Goal: Transaction & Acquisition: Purchase product/service

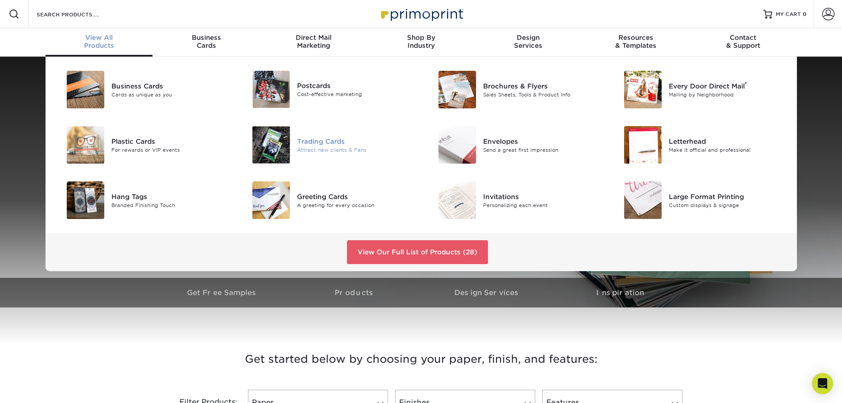
click at [257, 144] on img at bounding box center [271, 145] width 38 height 38
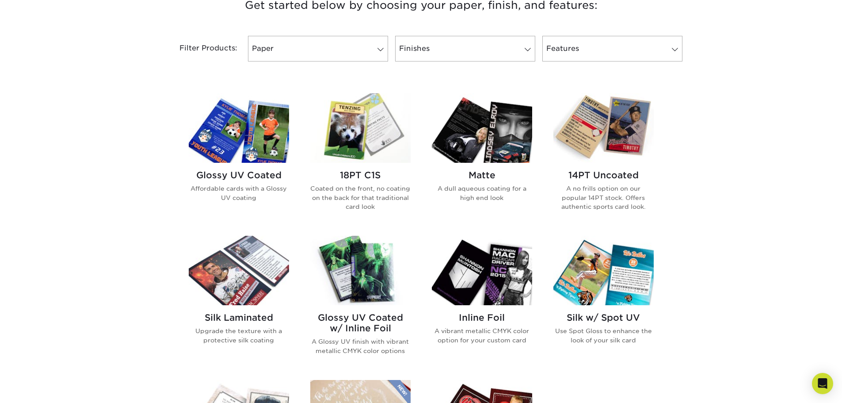
scroll to position [398, 0]
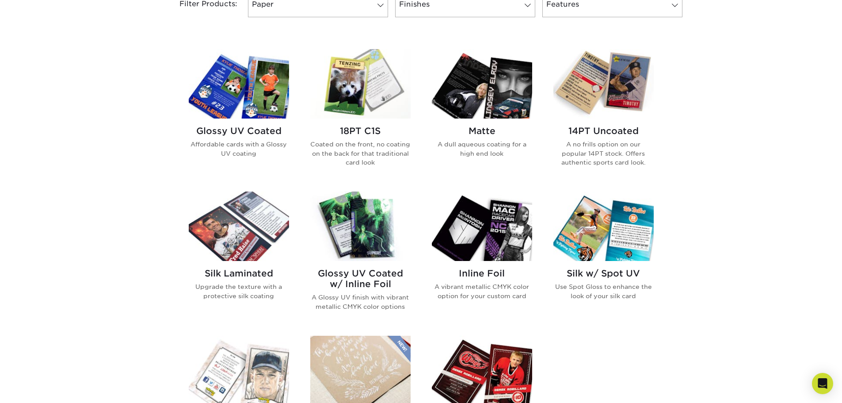
click at [392, 152] on p "Coated on the front, no coating on the back for that traditional card look" at bounding box center [360, 153] width 100 height 27
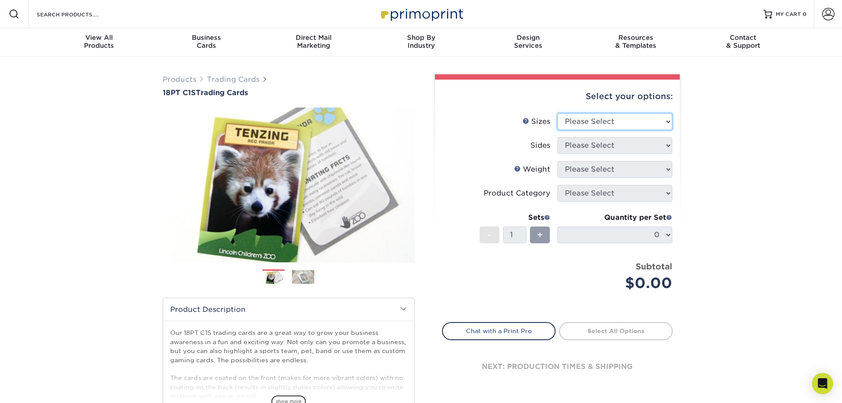
click at [627, 115] on select "Please Select 2.5" x 3.5"" at bounding box center [614, 121] width 115 height 17
select select "2.50x3.50"
click at [557, 113] on select "Please Select 2.5" x 3.5"" at bounding box center [614, 121] width 115 height 17
click at [610, 146] on select "Please Select Print Both Sides Print Front Only" at bounding box center [614, 145] width 115 height 17
select select "13abbda7-1d64-4f25-8bb2-c179b224825d"
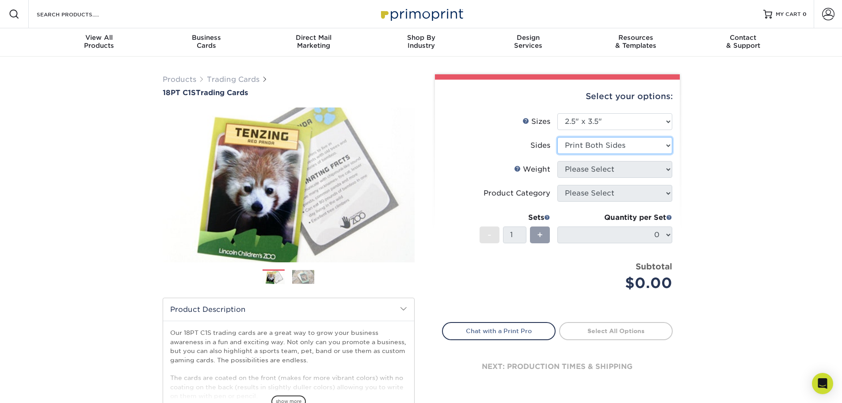
click at [557, 137] on select "Please Select Print Both Sides Print Front Only" at bounding box center [614, 145] width 115 height 17
click at [602, 168] on select "Please Select 18PT C1S" at bounding box center [614, 169] width 115 height 17
select select "18PTC1S"
click at [557, 161] on select "Please Select 18PT C1S" at bounding box center [614, 169] width 115 height 17
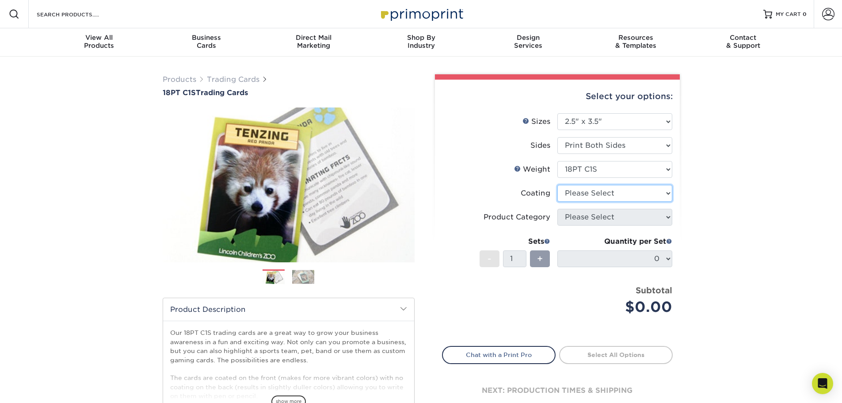
click at [602, 193] on select at bounding box center [614, 193] width 115 height 17
click at [557, 185] on select at bounding box center [614, 193] width 115 height 17
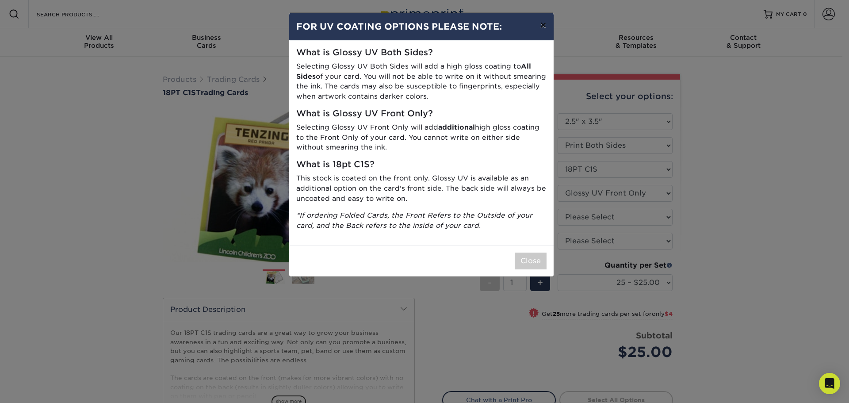
click at [543, 26] on button "×" at bounding box center [543, 25] width 20 height 25
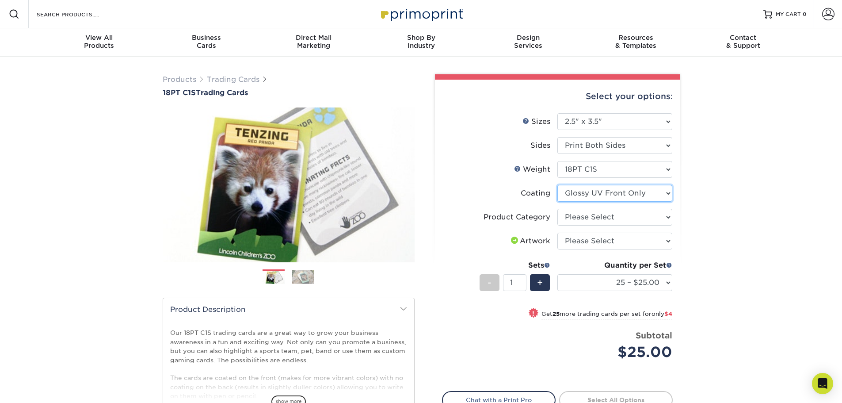
click at [650, 193] on select at bounding box center [614, 193] width 115 height 17
select select "3e7618de-abca-4bda-9f97-8b9129e913d8"
click at [557, 185] on select at bounding box center [614, 193] width 115 height 17
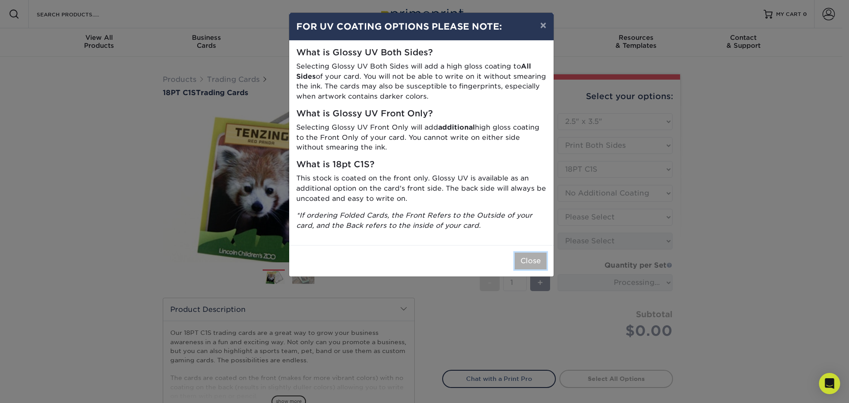
click at [533, 261] on button "Close" at bounding box center [531, 260] width 32 height 17
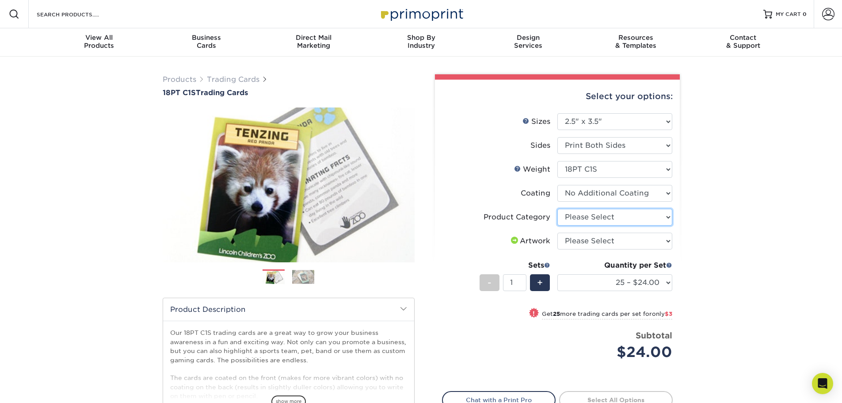
click at [611, 216] on select "Please Select Trading Cards" at bounding box center [614, 217] width 115 height 17
select select "c2f9bce9-36c2-409d-b101-c29d9d031e18"
click at [557, 209] on select "Please Select Trading Cards" at bounding box center [614, 217] width 115 height 17
click at [610, 236] on select "Please Select I will upload files I need a design - $100" at bounding box center [614, 241] width 115 height 17
select select "upload"
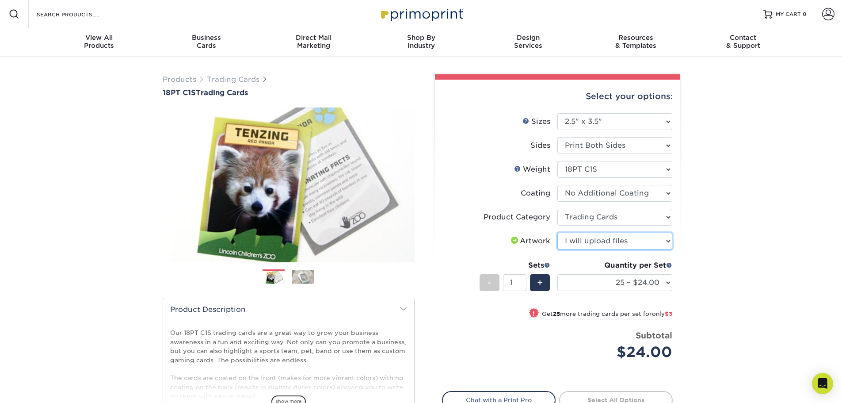
click at [557, 233] on select "Please Select I will upload files I need a design - $100" at bounding box center [614, 241] width 115 height 17
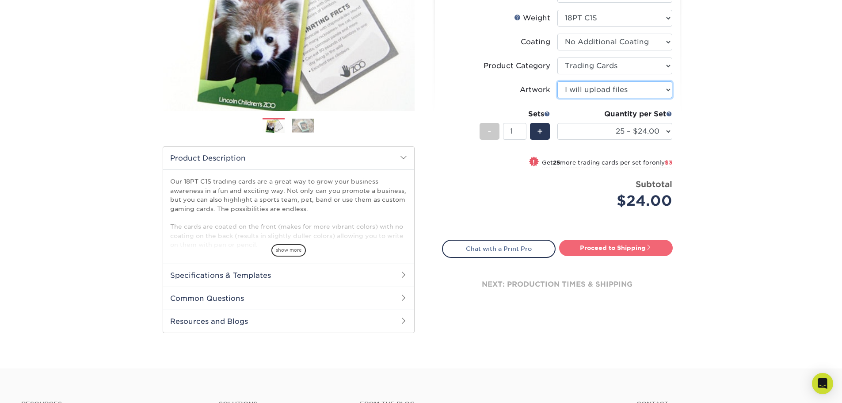
scroll to position [177, 0]
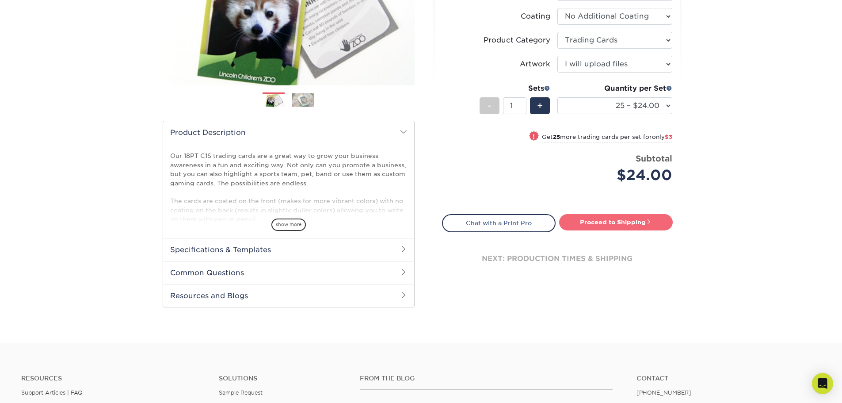
click at [607, 217] on link "Proceed to Shipping" at bounding box center [616, 222] width 114 height 16
type input "Set 1"
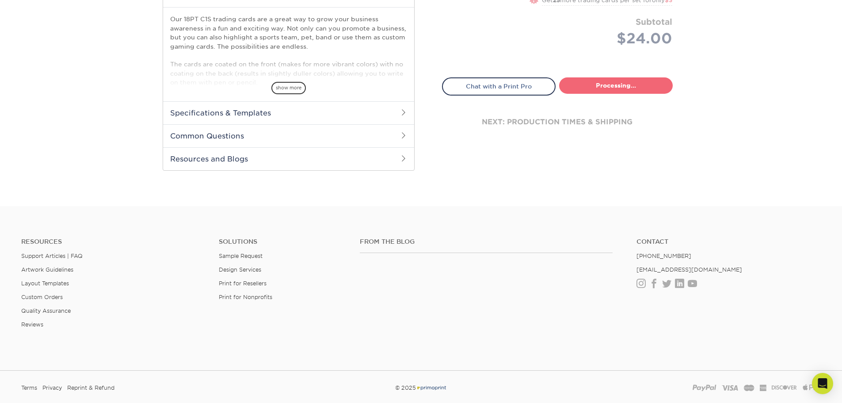
select select "93496b82-97d9-442a-849d-a6c043c823b6"
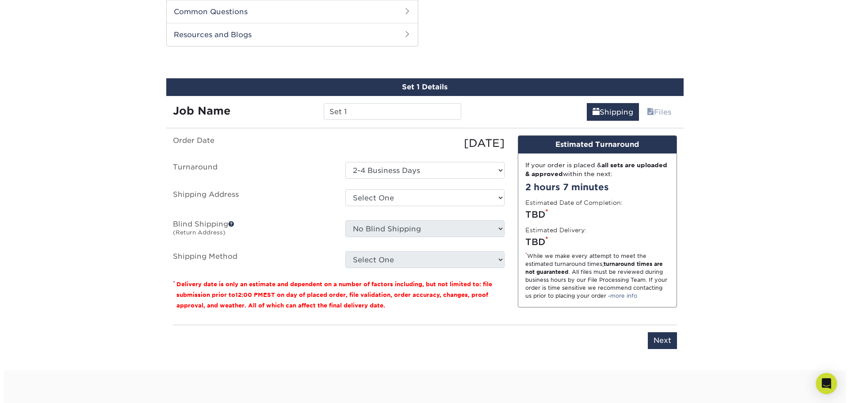
scroll to position [441, 0]
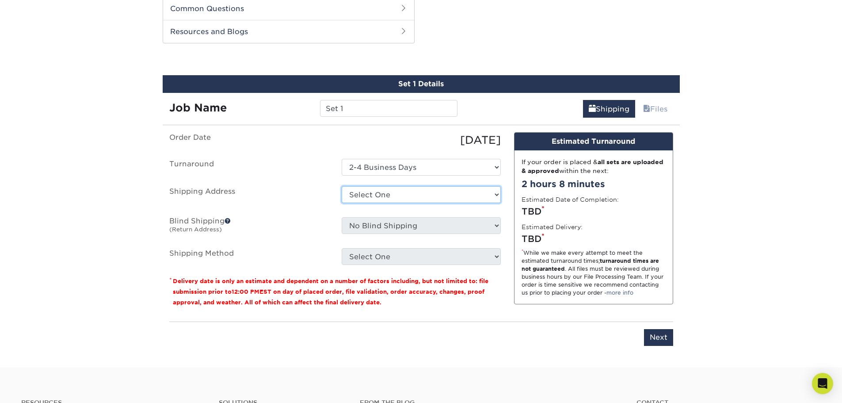
click at [403, 193] on select "Select One + Add New Address - Login" at bounding box center [421, 194] width 159 height 17
select select "newaddress"
click at [342, 186] on select "Select One + Add New Address - Login" at bounding box center [421, 194] width 159 height 17
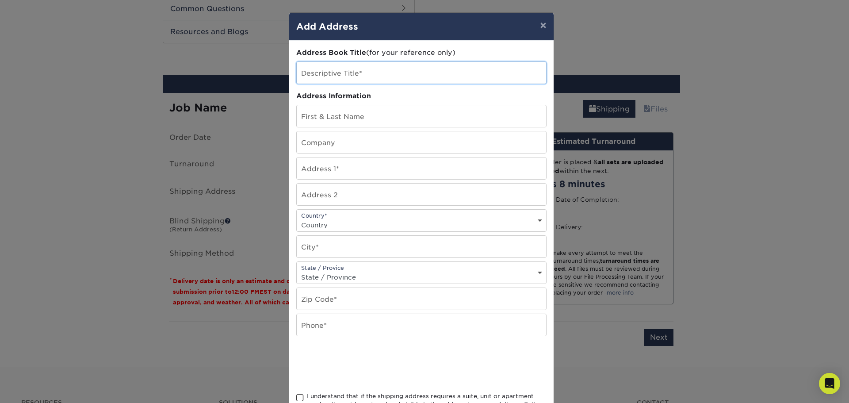
click at [325, 74] on input "text" at bounding box center [421, 73] width 249 height 22
type input "M"
type input "Home"
type input "Melissa Tighe"
type input "44 Fernleaf Terrace"
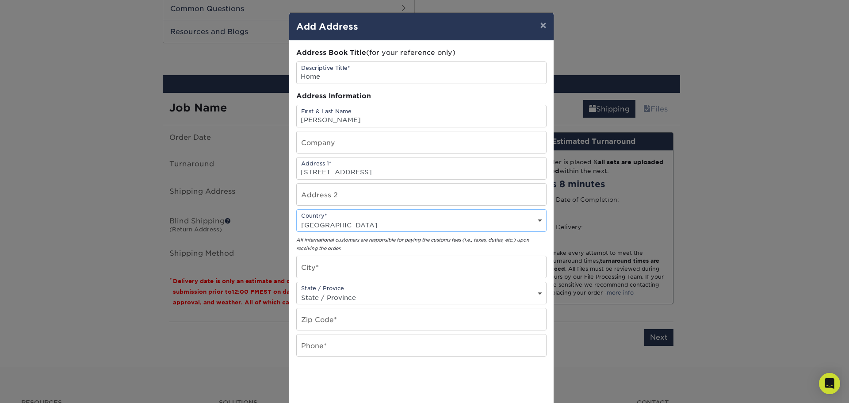
click at [344, 222] on select "Country United States Canada ----------------------------- Afghanistan Albania …" at bounding box center [421, 224] width 249 height 13
select select "US"
click at [297, 218] on select "Country United States Canada ----------------------------- Afghanistan Albania …" at bounding box center [421, 224] width 249 height 13
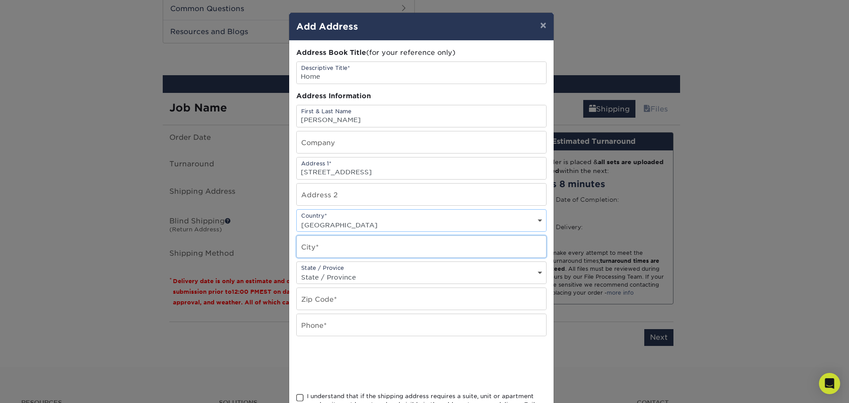
click at [320, 245] on input "text" at bounding box center [421, 247] width 249 height 22
type input "Amherst"
select select "NY"
type input "14228"
type input "5852598173"
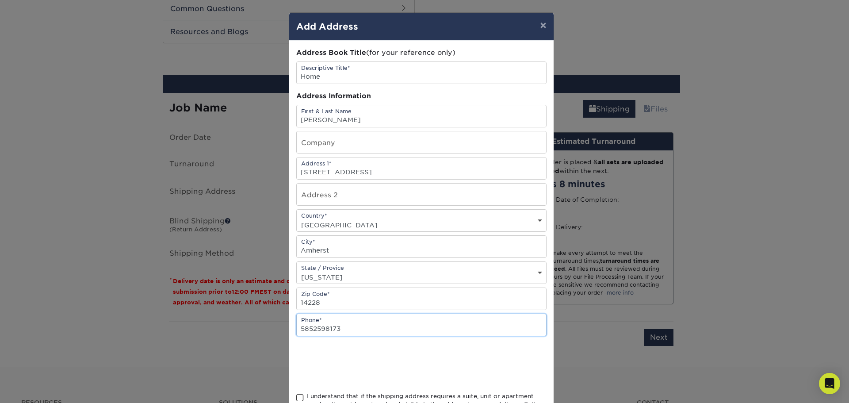
drag, startPoint x: 357, startPoint y: 330, endPoint x: 252, endPoint y: 330, distance: 105.7
click at [252, 330] on div "× Add Address Address Book Title (for your reference only) Descriptive Title* H…" at bounding box center [424, 201] width 849 height 403
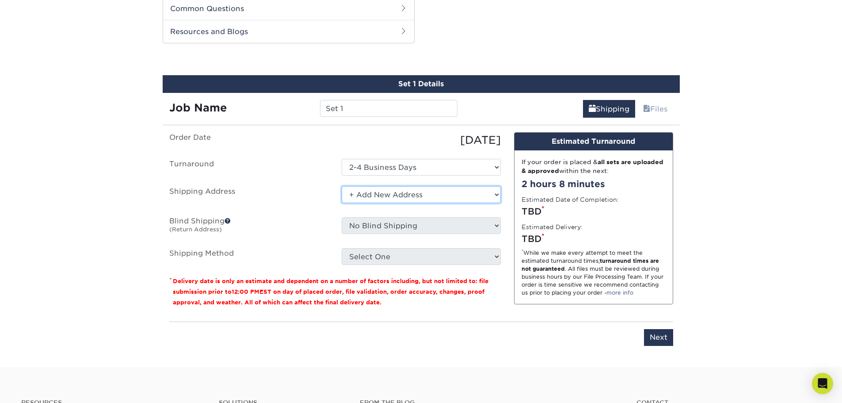
click at [415, 190] on select "Select One + Add New Address - Login" at bounding box center [421, 194] width 159 height 17
click at [356, 196] on select "Select One + Add New Address - Login" at bounding box center [421, 194] width 159 height 17
click at [342, 186] on select "Select One + Add New Address - Login" at bounding box center [421, 194] width 159 height 17
click at [482, 194] on select "Select One + Add New Address - Login" at bounding box center [421, 194] width 159 height 17
click at [342, 186] on select "Select One + Add New Address - Login" at bounding box center [421, 194] width 159 height 17
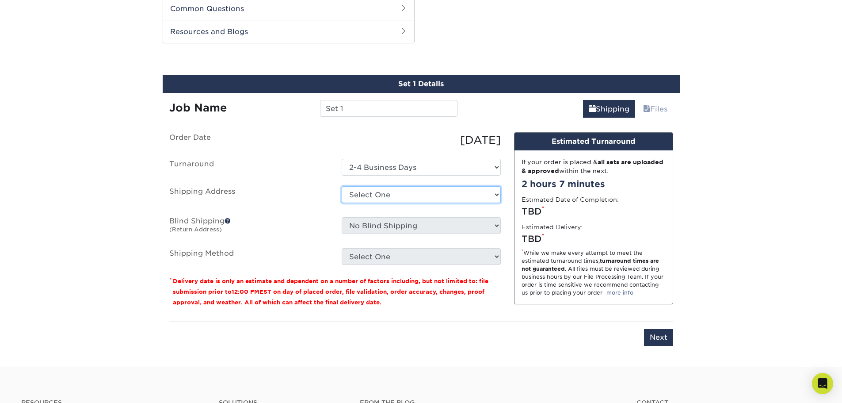
click at [378, 199] on select "Select One + Add New Address - Login" at bounding box center [421, 194] width 159 height 17
select select "newaddress"
click at [342, 186] on select "Select One + Add New Address - Login" at bounding box center [421, 194] width 159 height 17
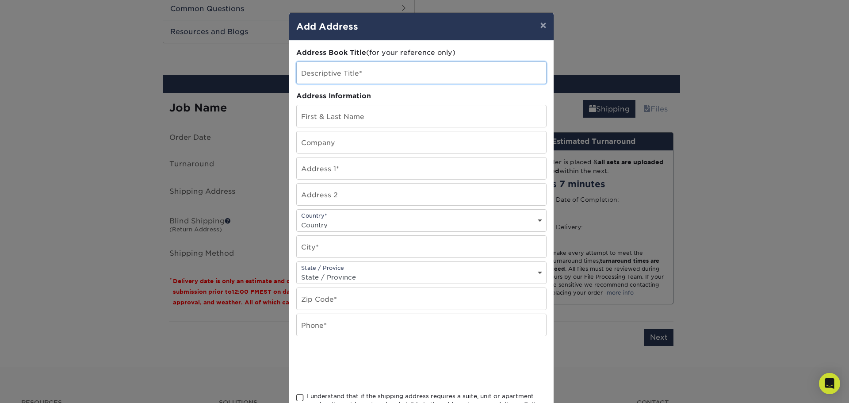
click at [343, 76] on input "text" at bounding box center [421, 73] width 249 height 22
type input "Home"
click at [329, 110] on input "text" at bounding box center [421, 116] width 249 height 22
type input "Melissa Tighe"
type input "44 Fernleaf Terrace"
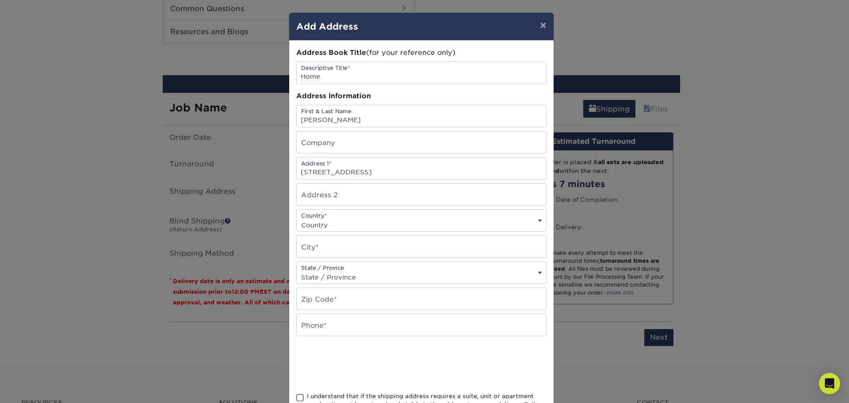
select select "US"
type input "Amherst"
select select "NY"
type input "14228"
type input "7165725918"
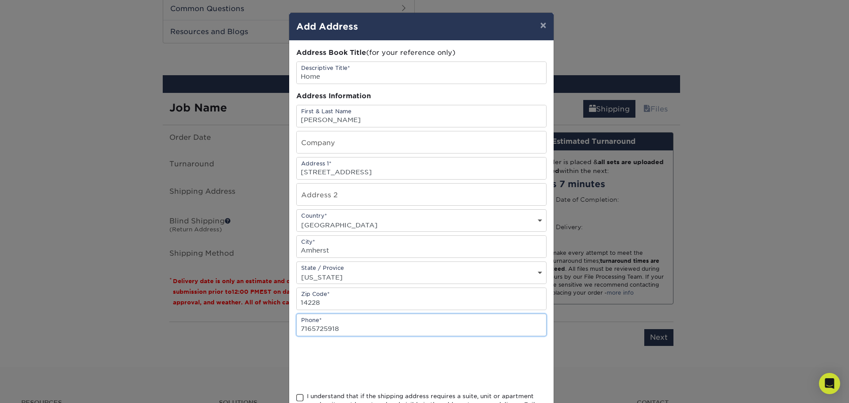
drag, startPoint x: 340, startPoint y: 331, endPoint x: 255, endPoint y: 325, distance: 85.5
click at [255, 325] on div "× Add Address Address Book Title (for your reference only) Descriptive Title* H…" at bounding box center [424, 201] width 849 height 403
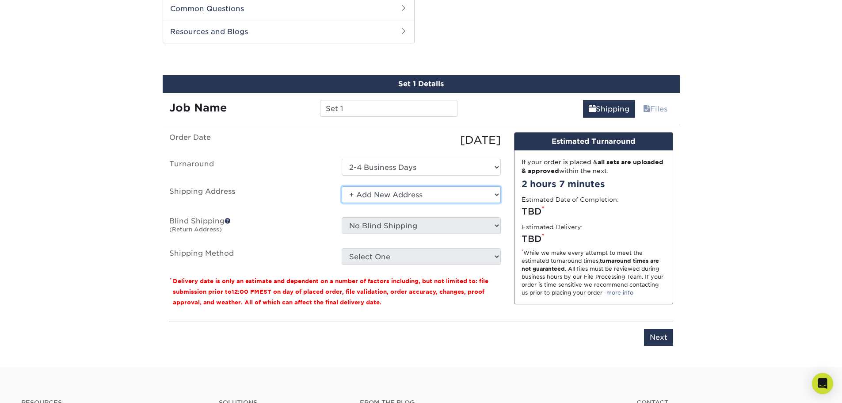
click at [410, 191] on select "Select One + Add New Address - Login" at bounding box center [421, 194] width 159 height 17
click at [342, 186] on select "Select One + Add New Address - Login" at bounding box center [421, 194] width 159 height 17
click at [329, 321] on hr at bounding box center [421, 321] width 504 height 0
click at [366, 192] on select "Select One + Add New Address - Login" at bounding box center [421, 194] width 159 height 17
click at [342, 186] on select "Select One + Add New Address - Login" at bounding box center [421, 194] width 159 height 17
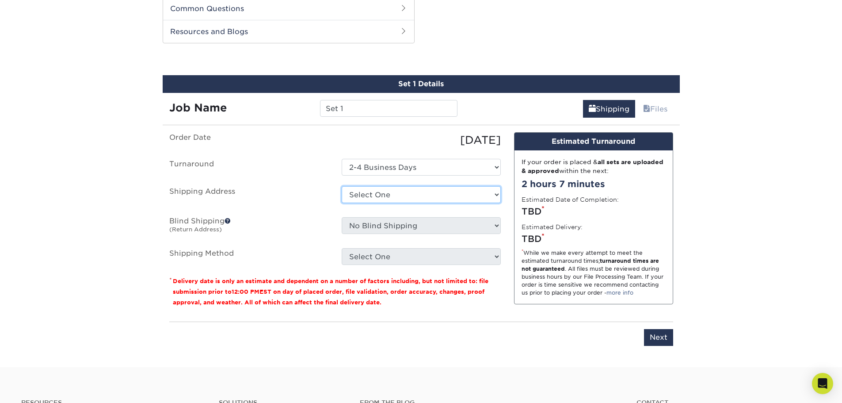
click at [361, 192] on select "Select One + Add New Address - Login" at bounding box center [421, 194] width 159 height 17
select select "newaddress"
click at [342, 186] on select "Select One + Add New Address - Login" at bounding box center [421, 194] width 159 height 17
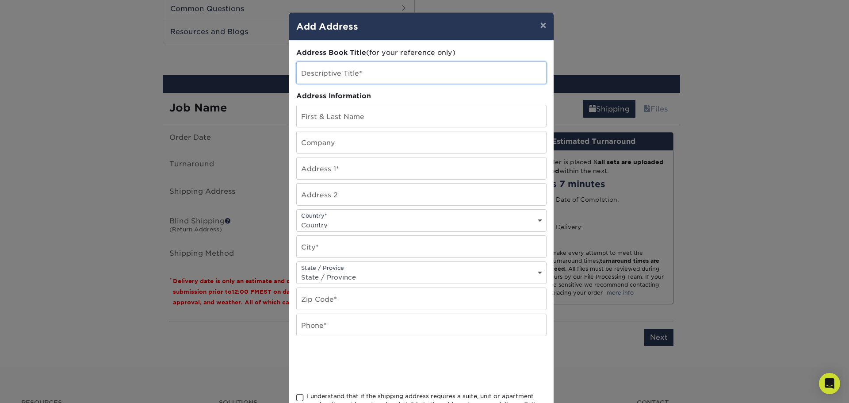
click at [314, 78] on input "text" at bounding box center [421, 73] width 249 height 22
type input "Home"
click at [314, 110] on input "text" at bounding box center [421, 116] width 249 height 22
type input "Melissa Tighe"
type input "44 Fernleaf Terrace"
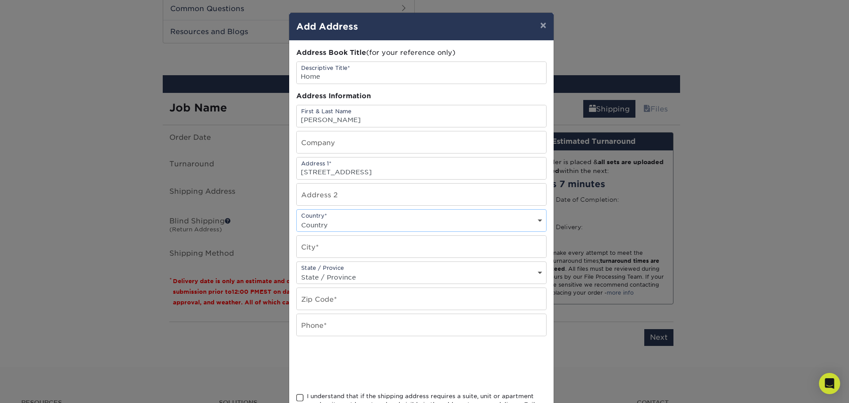
click at [538, 220] on select "Country United States Canada ----------------------------- Afghanistan Albania …" at bounding box center [421, 224] width 249 height 13
select select "US"
click at [297, 218] on select "Country United States Canada ----------------------------- Afghanistan Albania …" at bounding box center [421, 224] width 249 height 13
click at [313, 250] on input "text" at bounding box center [421, 247] width 249 height 22
type input "Amherst"
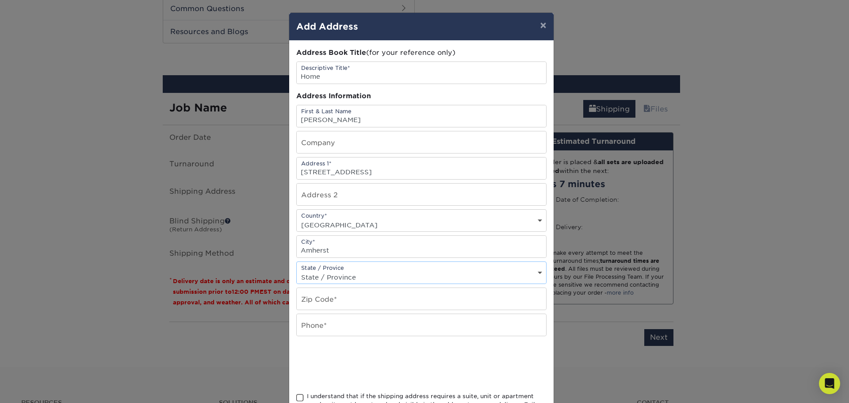
click at [325, 271] on select "State / Province Alabama Alaska Arizona Arkansas California Colorado Connecticu…" at bounding box center [421, 277] width 249 height 13
select select "NY"
click at [297, 271] on select "State / Province Alabama Alaska Arizona Arkansas California Colorado Connecticu…" at bounding box center [421, 277] width 249 height 13
click at [333, 295] on input "text" at bounding box center [421, 299] width 249 height 22
type input "14228"
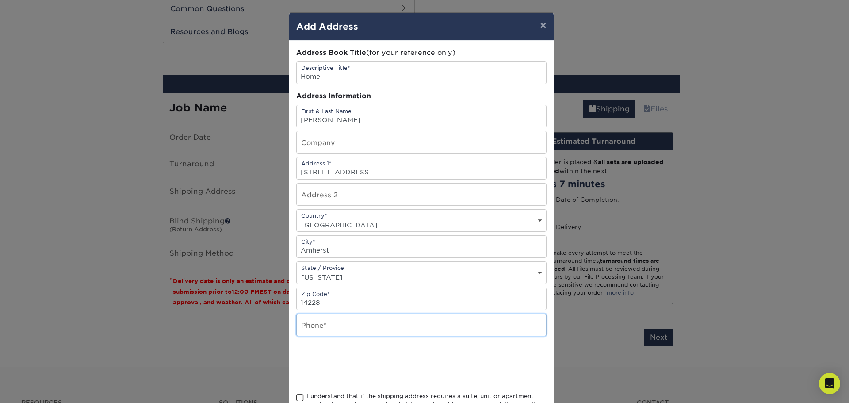
click at [313, 328] on input "text" at bounding box center [421, 325] width 249 height 22
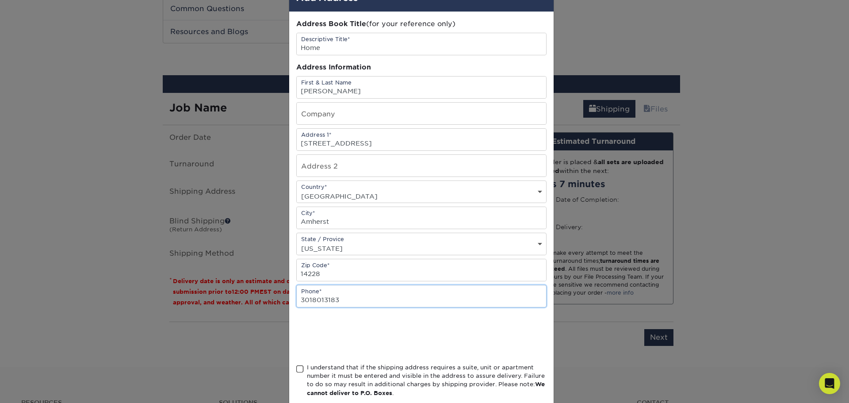
scroll to position [44, 0]
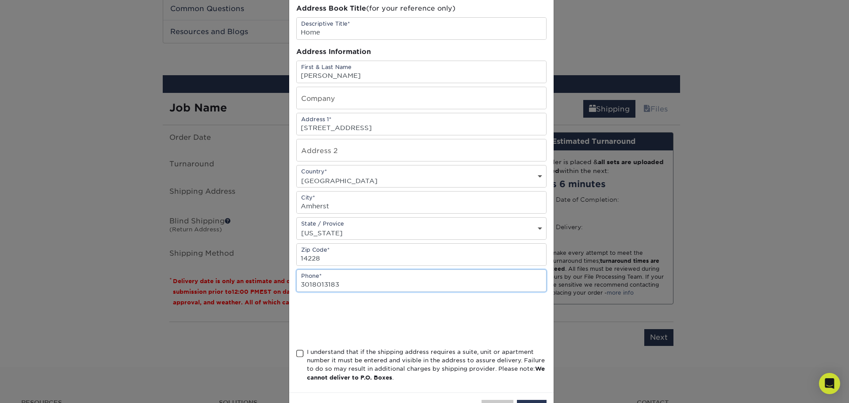
type input "3018013183"
click at [296, 354] on span at bounding box center [300, 353] width 8 height 8
click at [0, 0] on input "I understand that if the shipping address requires a suite, unit or apartment n…" at bounding box center [0, 0] width 0 height 0
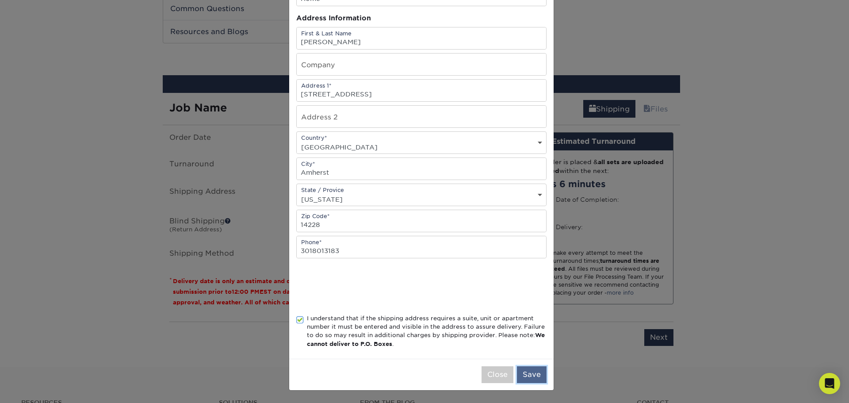
click at [535, 378] on button "Save" at bounding box center [532, 374] width 30 height 17
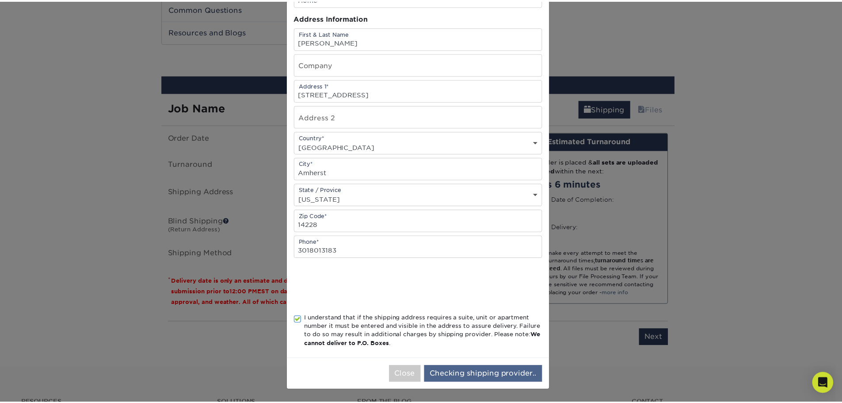
scroll to position [0, 0]
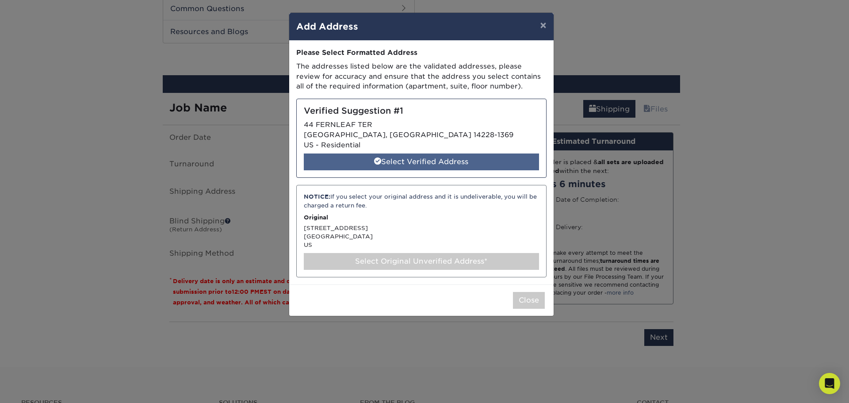
click at [416, 164] on div "Select Verified Address" at bounding box center [421, 161] width 235 height 17
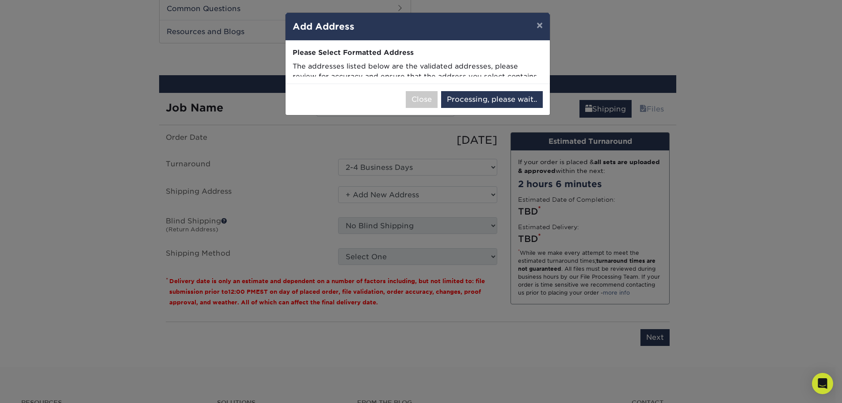
select select "286981"
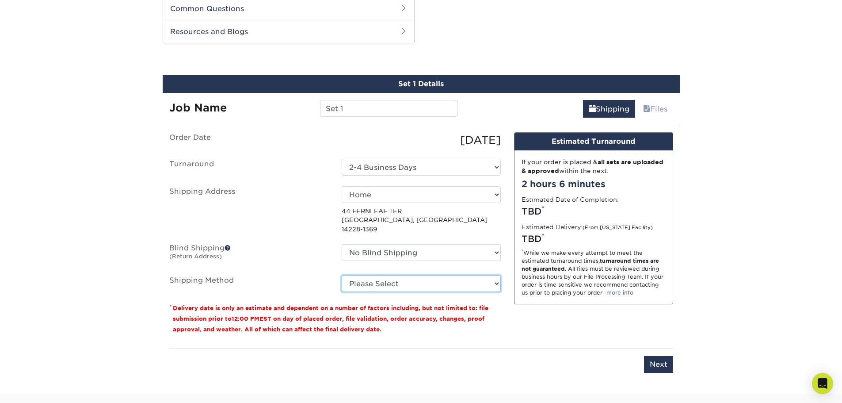
click at [416, 275] on select "Please Select 3 Day Shipping Service (+$16.68) Ground Shipping (+$16.91) 2 Day …" at bounding box center [421, 283] width 159 height 17
select select "12"
click at [342, 275] on select "Please Select 3 Day Shipping Service (+$16.68) Ground Shipping (+$16.91) 2 Day …" at bounding box center [421, 283] width 159 height 17
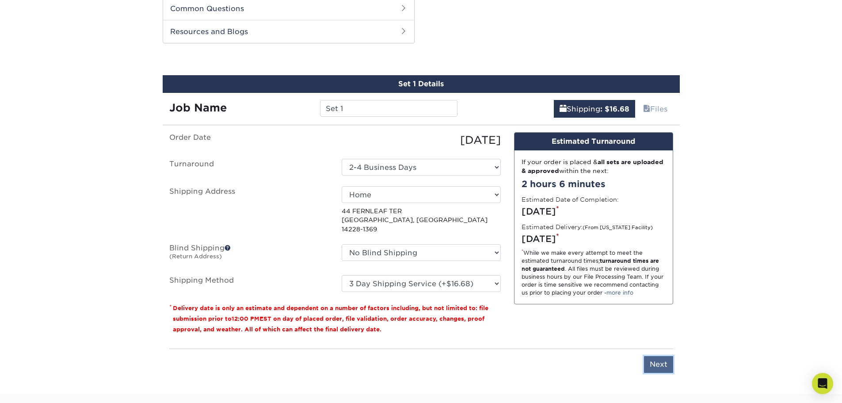
click at [657, 356] on input "Next" at bounding box center [658, 364] width 29 height 17
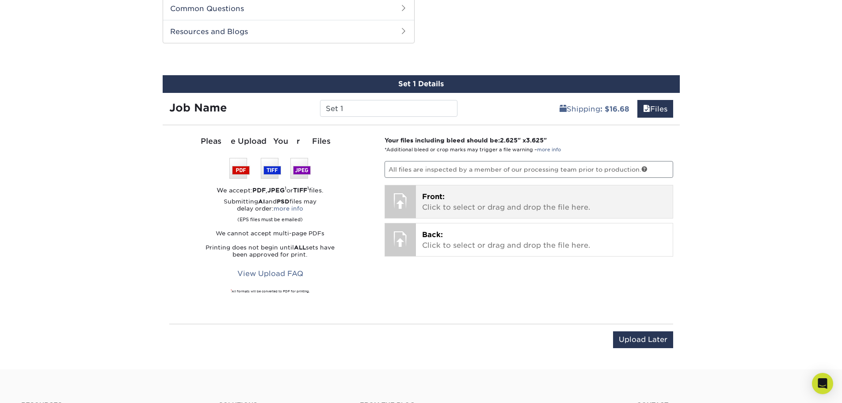
click at [431, 201] on span "Front:" at bounding box center [433, 196] width 23 height 8
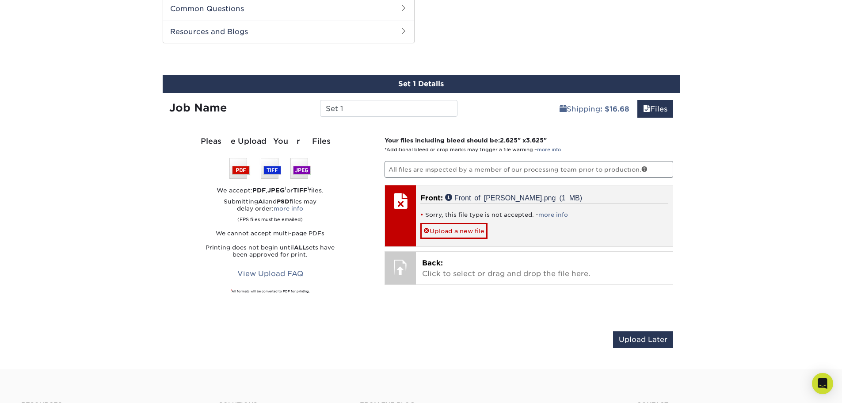
click at [453, 242] on div "Front: Front of Danny card.png (1 MB) Sorry, this file type is not accepted. - …" at bounding box center [544, 215] width 257 height 61
click at [423, 228] on link "Upload a new file" at bounding box center [453, 230] width 67 height 15
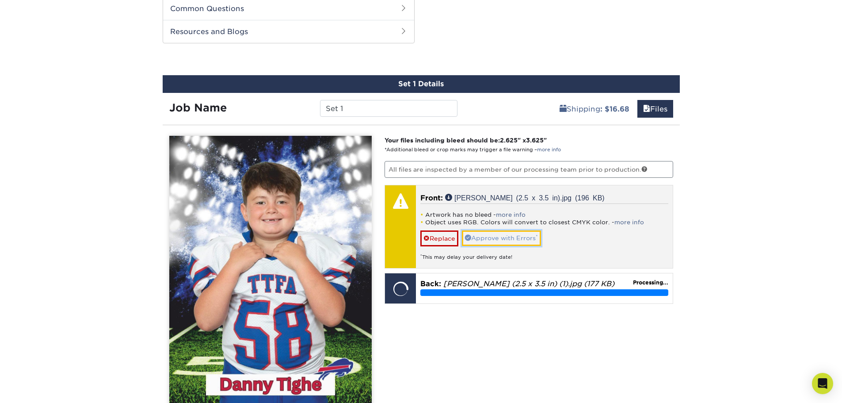
click at [508, 240] on link "Approve with Errors *" at bounding box center [501, 237] width 79 height 15
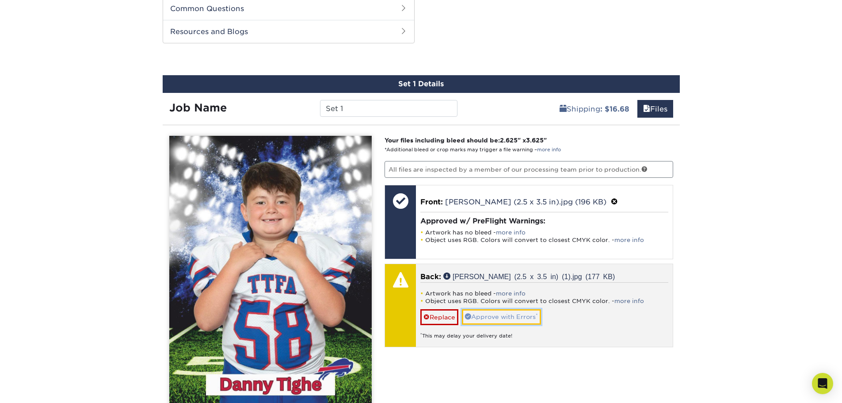
click at [511, 317] on link "Approve with Errors *" at bounding box center [501, 316] width 79 height 15
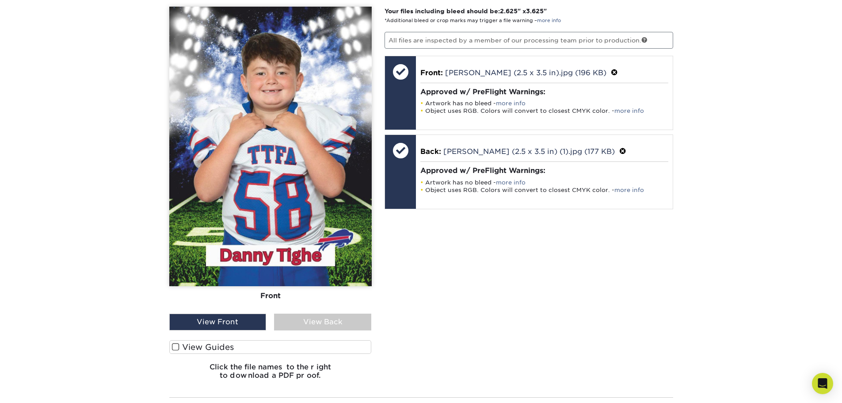
scroll to position [573, 0]
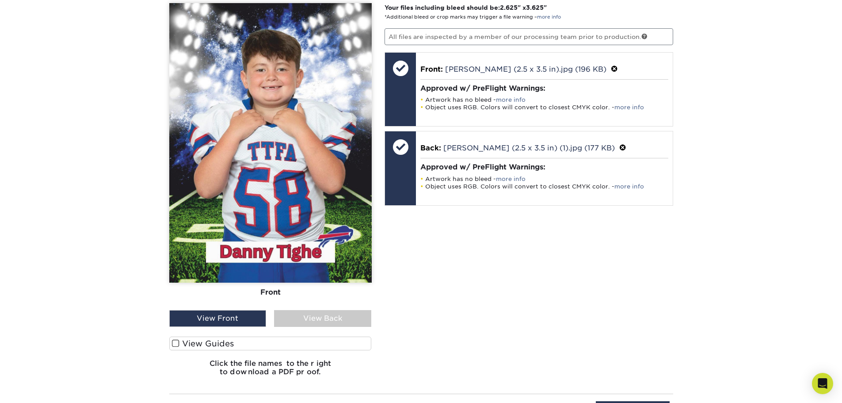
click at [226, 317] on div "View Front" at bounding box center [217, 318] width 97 height 17
click at [176, 342] on span at bounding box center [176, 343] width 8 height 8
click at [0, 0] on input "View Guides" at bounding box center [0, 0] width 0 height 0
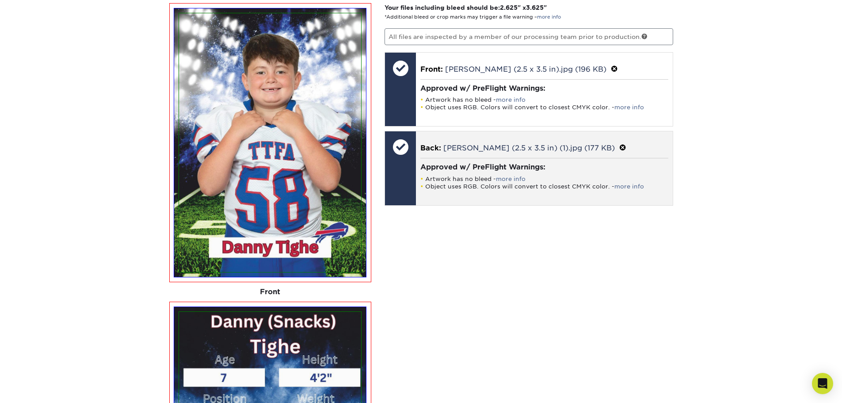
click at [619, 148] on span at bounding box center [622, 148] width 7 height 8
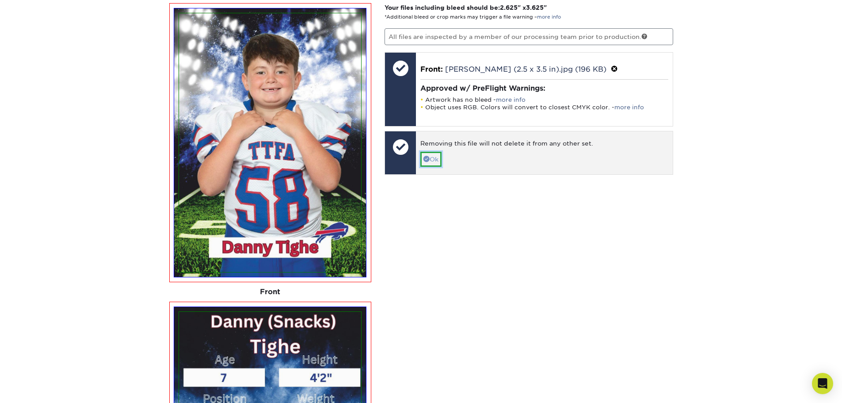
click at [436, 160] on link "Ok" at bounding box center [430, 159] width 21 height 15
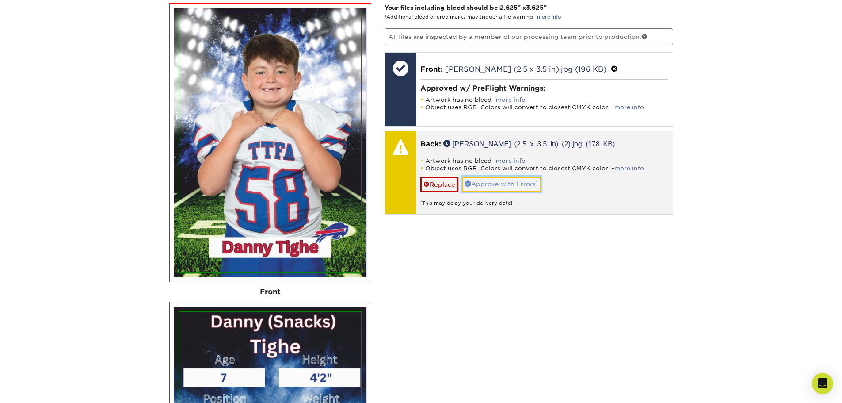
click at [493, 181] on link "Approve with Errors *" at bounding box center [501, 183] width 79 height 15
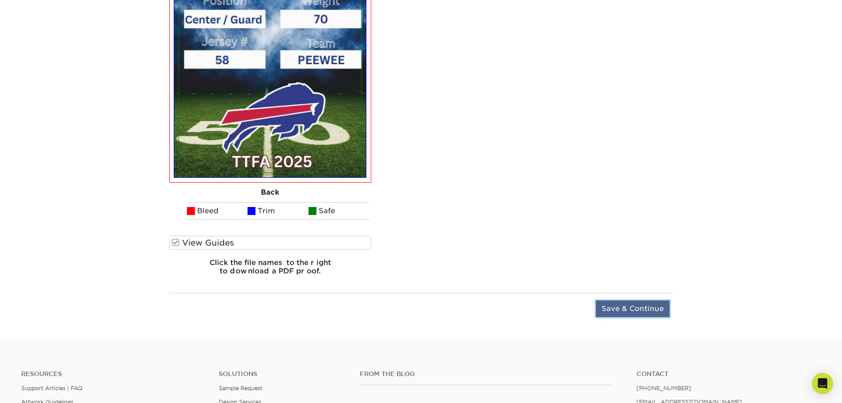
click at [640, 308] on input "Save & Continue" at bounding box center [633, 308] width 74 height 17
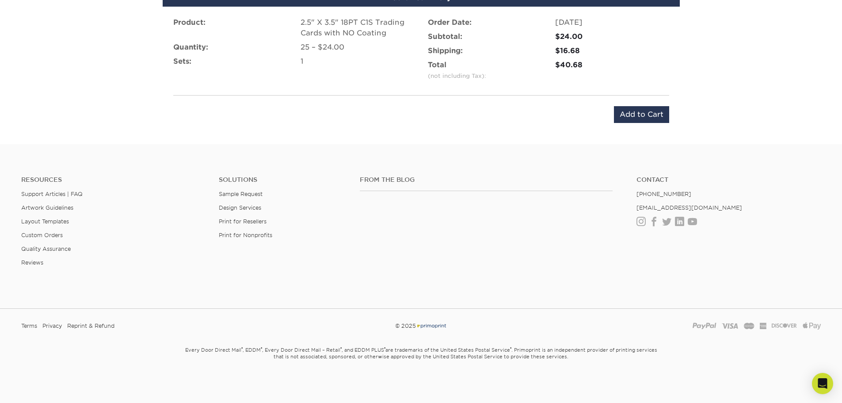
scroll to position [540, 0]
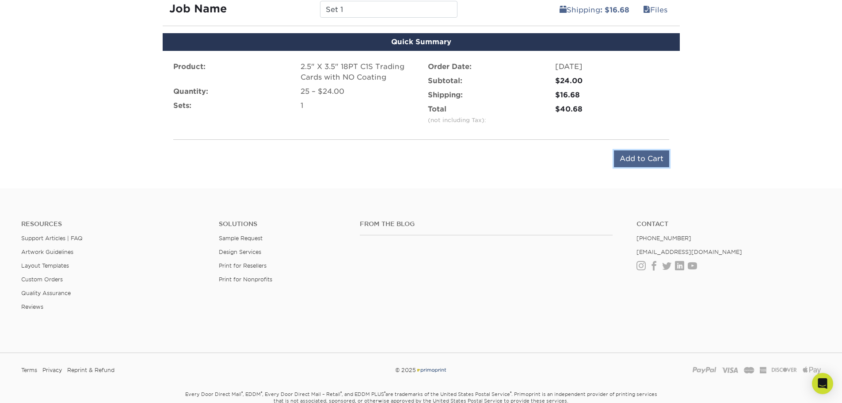
click at [644, 157] on input "Add to Cart" at bounding box center [641, 158] width 55 height 17
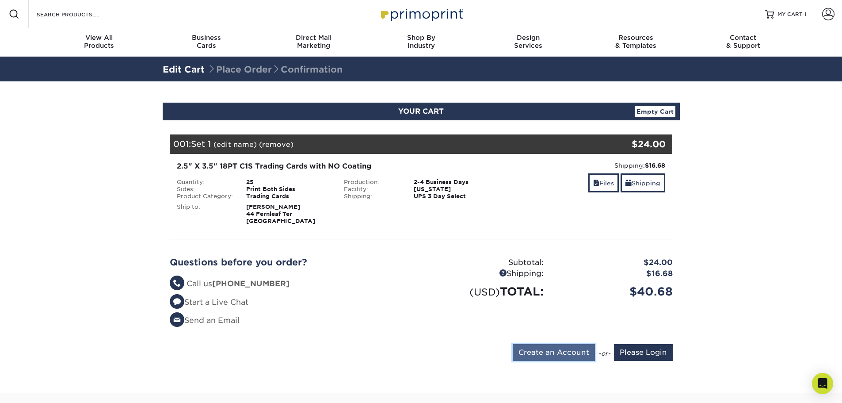
click at [561, 347] on input "Create an Account" at bounding box center [554, 352] width 82 height 17
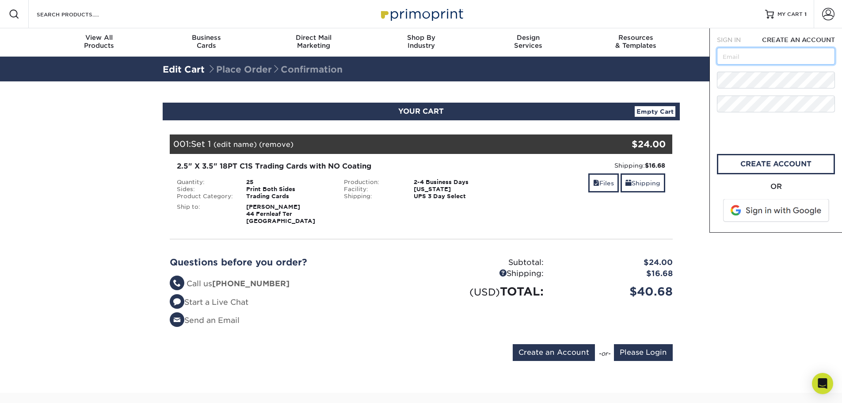
click at [729, 55] on input "text" at bounding box center [776, 56] width 118 height 17
type input "mtighe828@gmail.com"
click at [707, 83] on div "Resources Menu Search Products Account SIGN IN CREATE AN ACCOUNT forgot passwor…" at bounding box center [421, 325] width 842 height 651
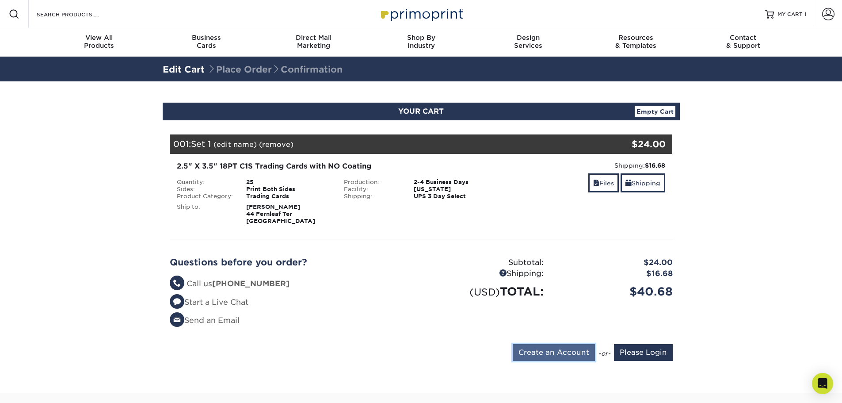
click at [559, 349] on input "Create an Account" at bounding box center [554, 352] width 82 height 17
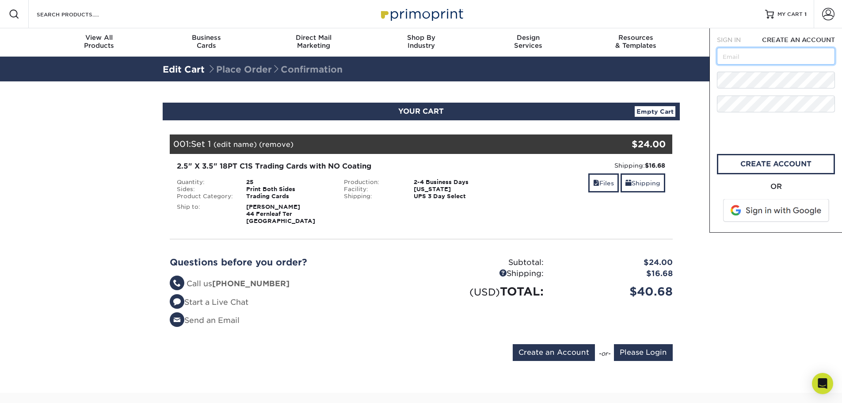
click at [750, 61] on input "text" at bounding box center [776, 56] width 118 height 17
type input "[EMAIL_ADDRESS][DOMAIN_NAME]"
click at [757, 163] on link "create account" at bounding box center [776, 164] width 118 height 20
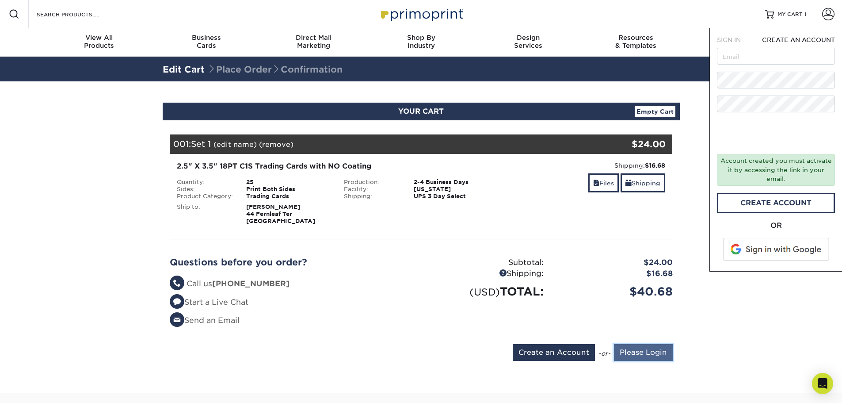
click at [657, 349] on input "Please Login" at bounding box center [643, 352] width 59 height 17
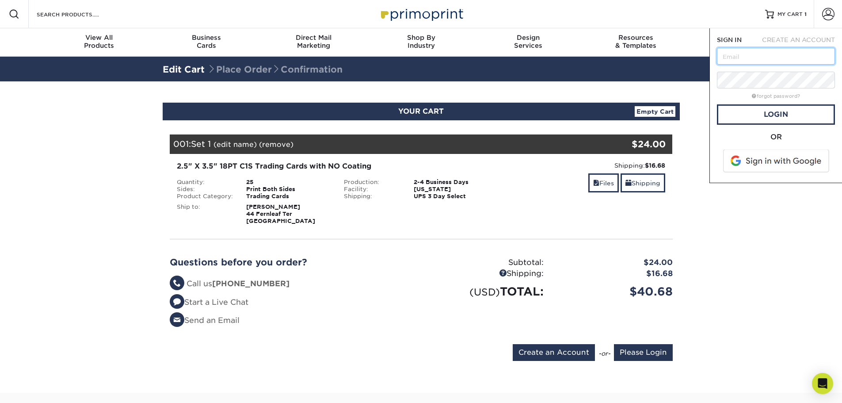
type input "[EMAIL_ADDRESS][DOMAIN_NAME]"
click at [768, 114] on link "Login" at bounding box center [776, 114] width 118 height 20
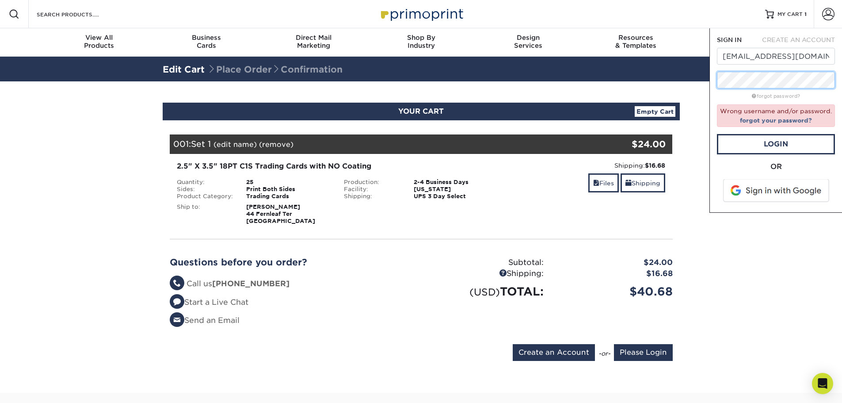
click at [657, 78] on div "Resources Menu Search Products Account SIGN IN CREATE AN ACCOUNT mtighe828@gmai…" at bounding box center [421, 325] width 842 height 651
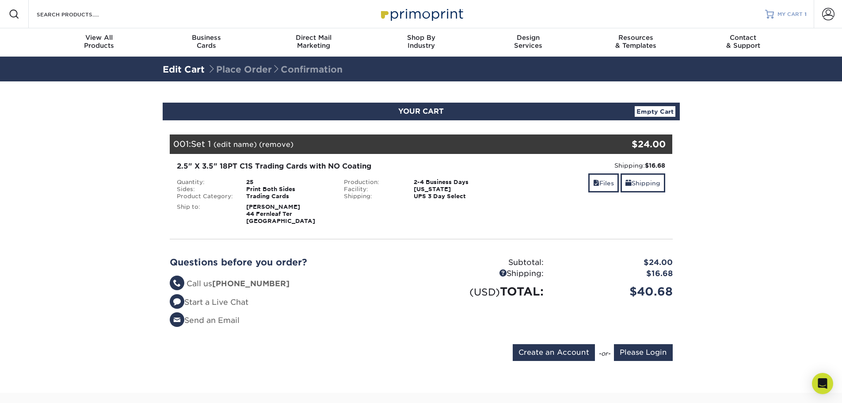
click at [804, 13] on div "MY CART 1" at bounding box center [792, 15] width 29 height 8
type input "mtighe828@gmail.com"
click at [828, 15] on span at bounding box center [828, 14] width 12 height 12
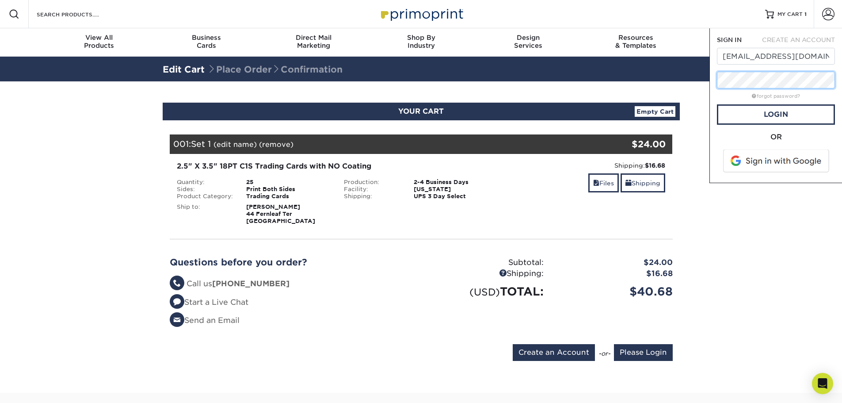
click at [668, 77] on div "Resources Menu Search Products Account SIGN IN CREATE AN ACCOUNT mtighe828@gmai…" at bounding box center [421, 325] width 842 height 651
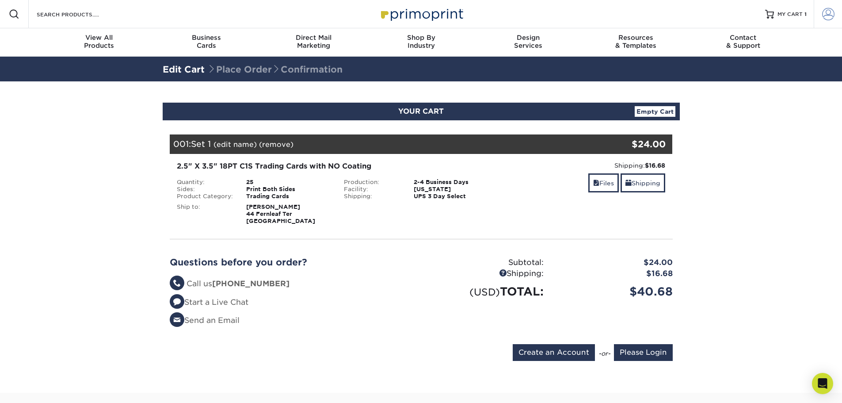
click at [827, 12] on span at bounding box center [828, 14] width 12 height 12
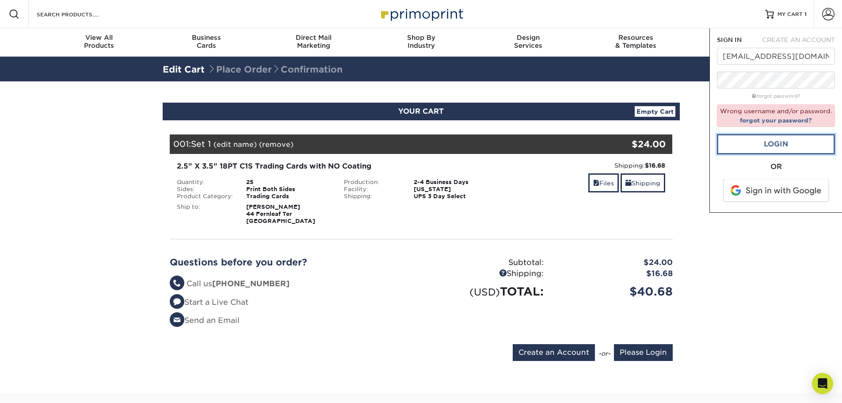
click at [754, 142] on link "Login" at bounding box center [776, 144] width 118 height 20
click at [791, 193] on span at bounding box center [777, 190] width 113 height 23
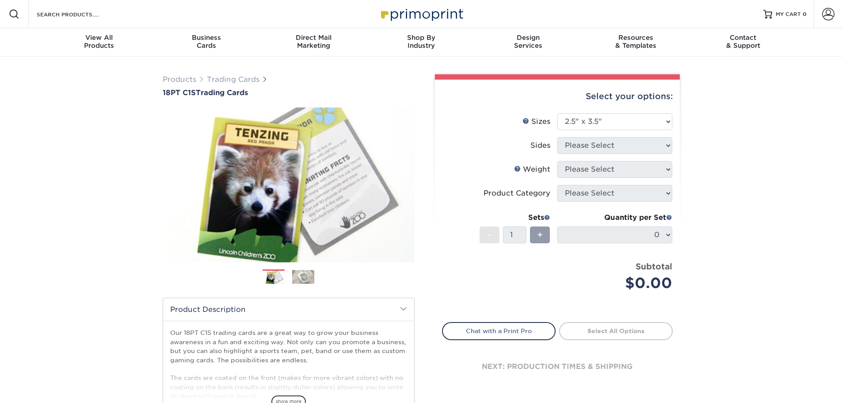
select select "2.50x3.50"
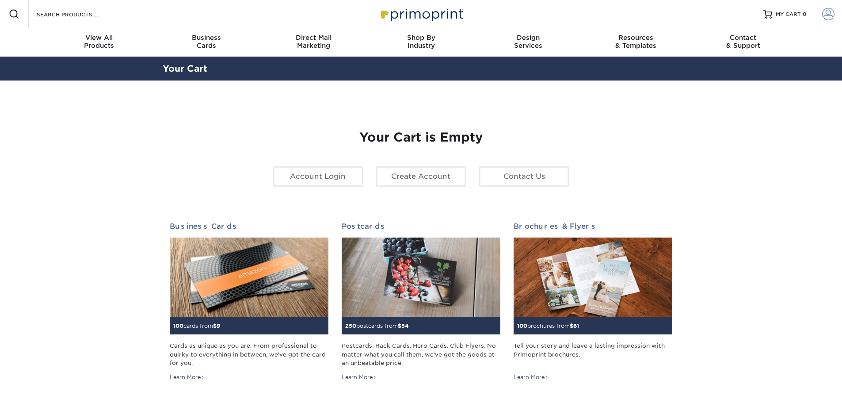
type input "[EMAIL_ADDRESS][DOMAIN_NAME]"
click at [837, 15] on link "Account" at bounding box center [828, 14] width 28 height 28
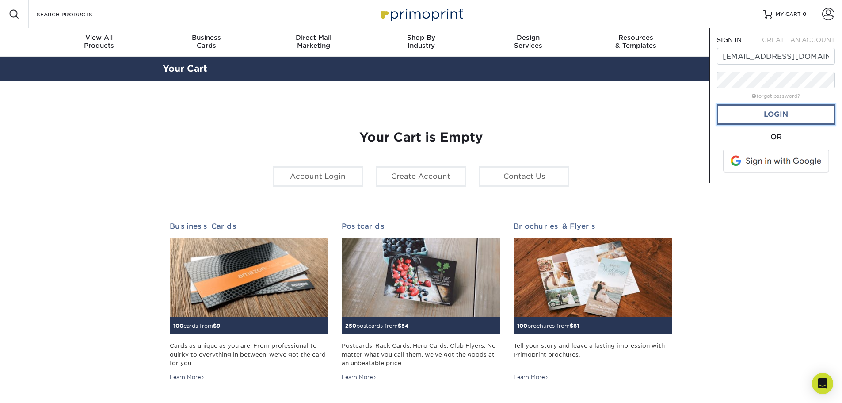
click at [779, 111] on link "Login" at bounding box center [776, 114] width 118 height 20
